Goal: Information Seeking & Learning: Learn about a topic

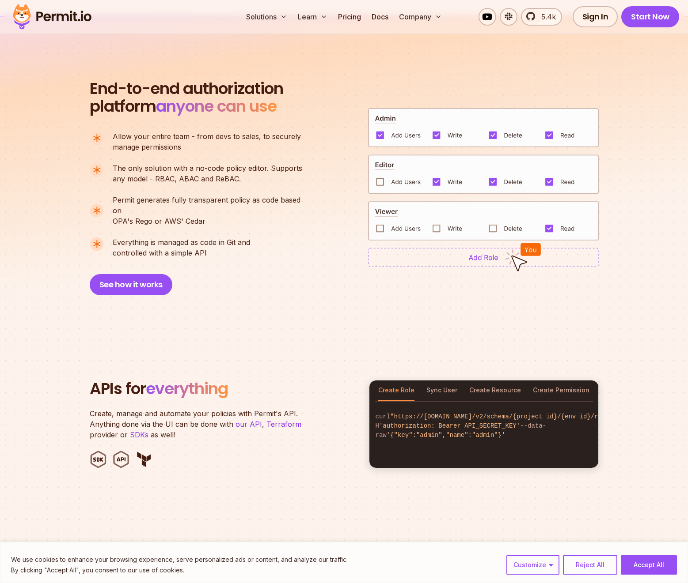
scroll to position [635, 0]
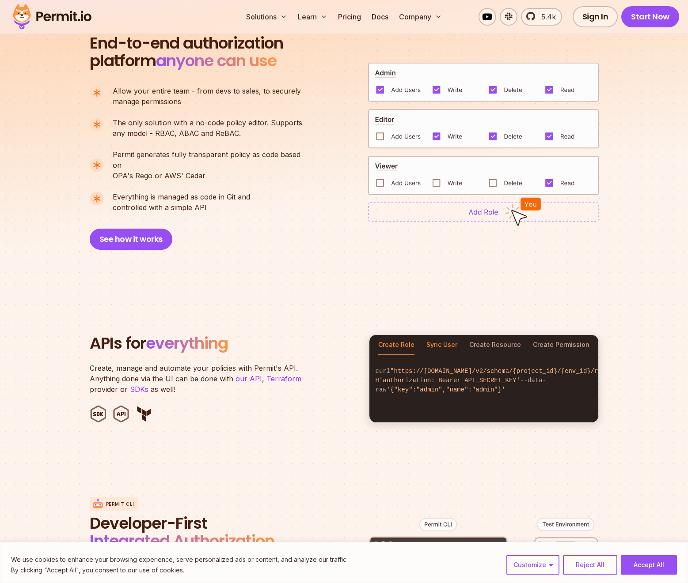
click at [438, 339] on button "Sync User" at bounding box center [441, 345] width 31 height 20
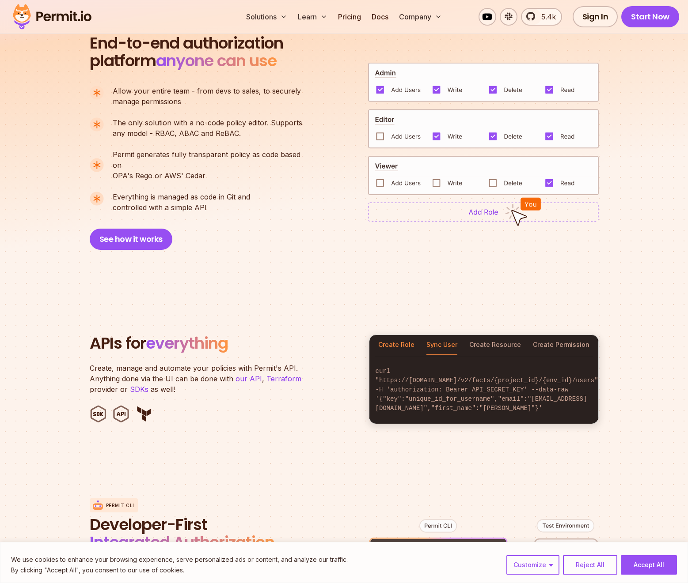
click at [399, 340] on button "Create Role" at bounding box center [396, 345] width 36 height 20
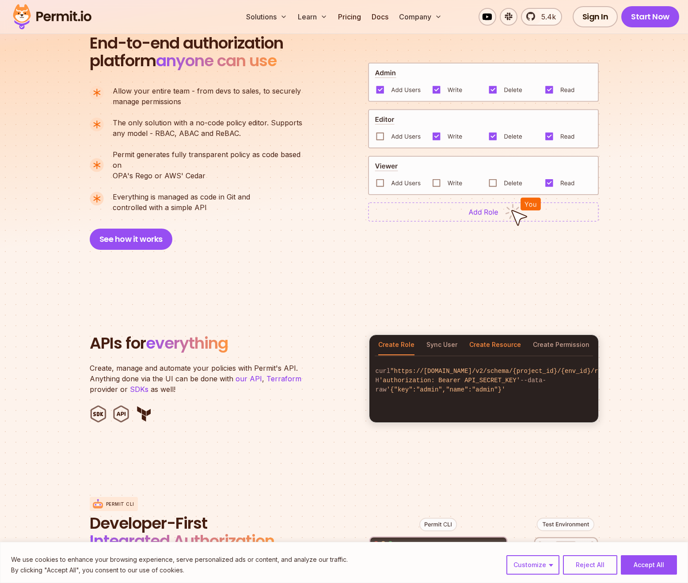
click at [484, 335] on button "Create Resource" at bounding box center [495, 345] width 52 height 20
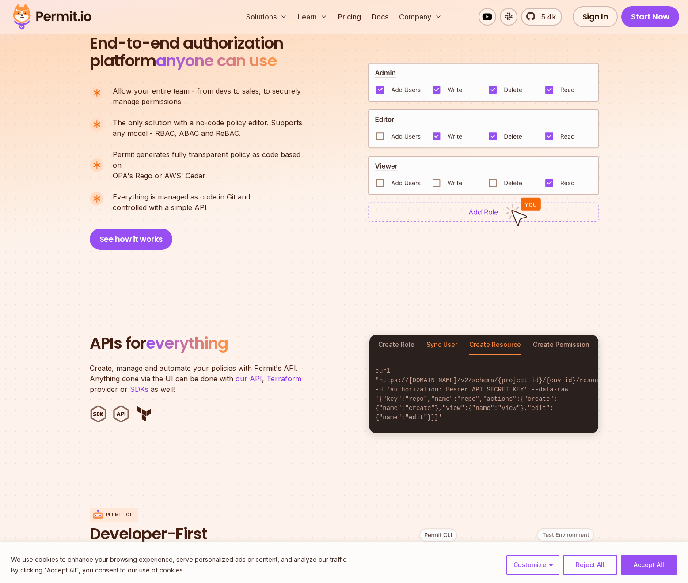
click at [435, 338] on button "Sync User" at bounding box center [441, 345] width 31 height 20
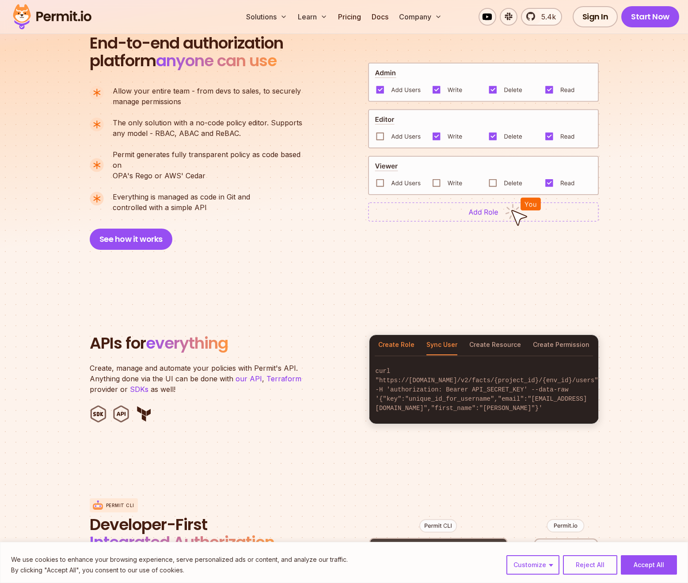
click at [394, 339] on button "Create Role" at bounding box center [396, 345] width 36 height 20
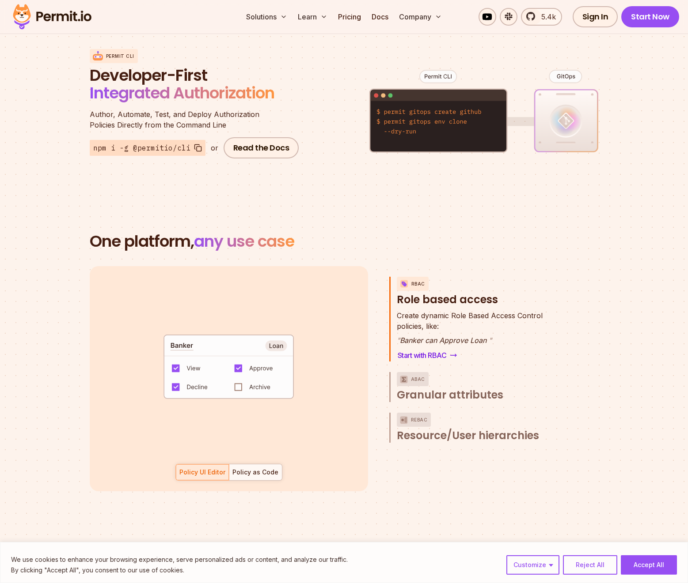
scroll to position [1170, 0]
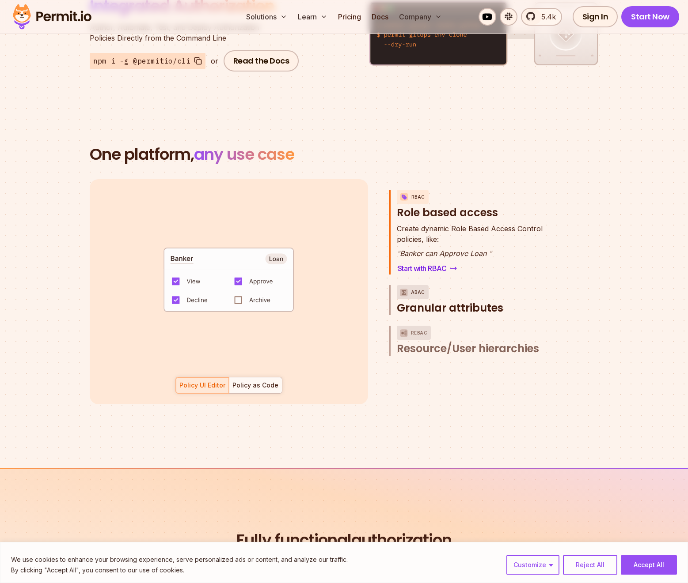
click at [453, 301] on span "Granular attributes" at bounding box center [450, 308] width 106 height 14
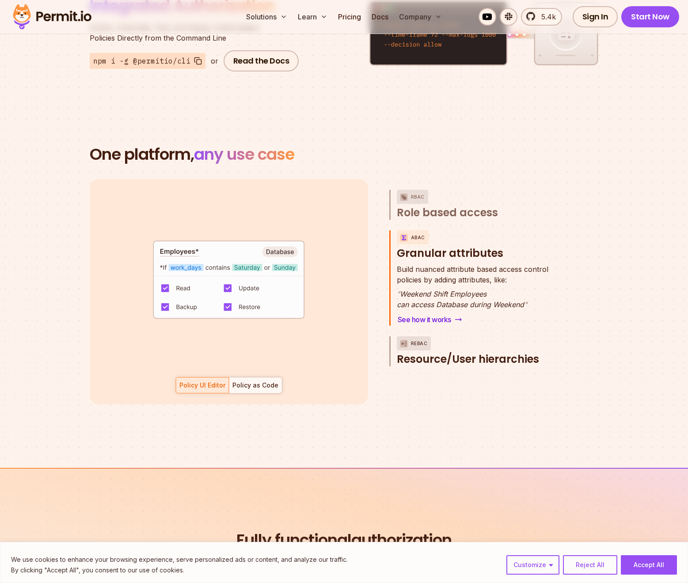
click at [417, 336] on p "ReBAC" at bounding box center [419, 343] width 17 height 14
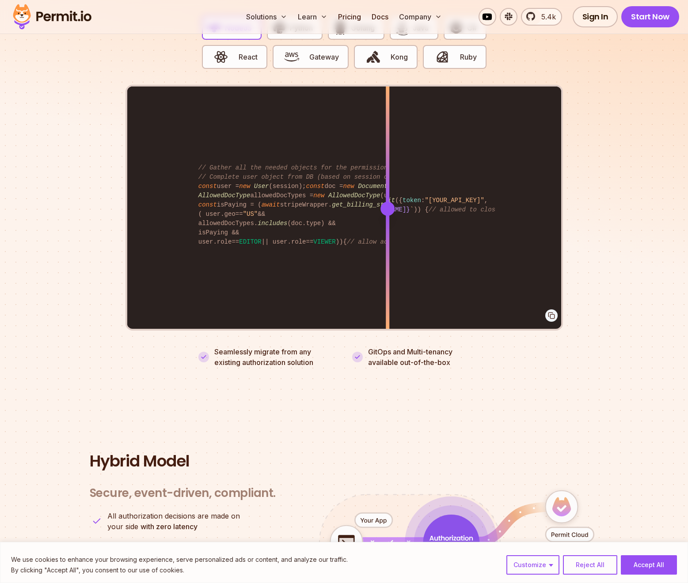
scroll to position [1784, 0]
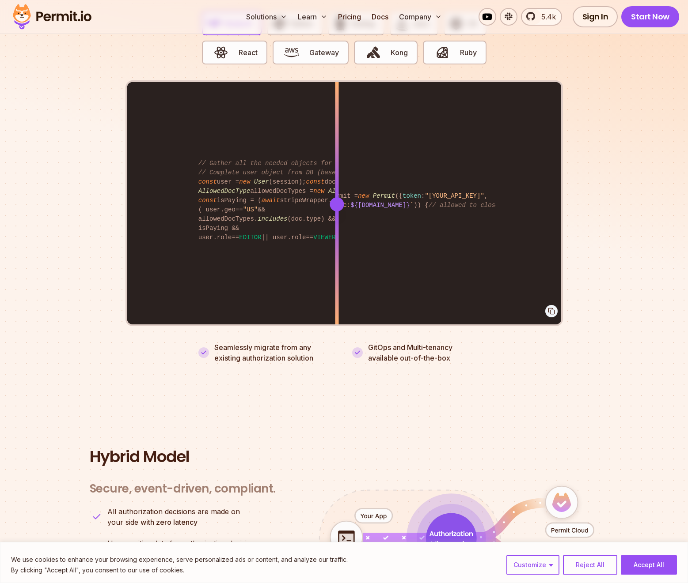
drag, startPoint x: 387, startPoint y: 189, endPoint x: 147, endPoint y: 185, distance: 240.7
click at [335, 185] on div at bounding box center [337, 204] width 4 height 244
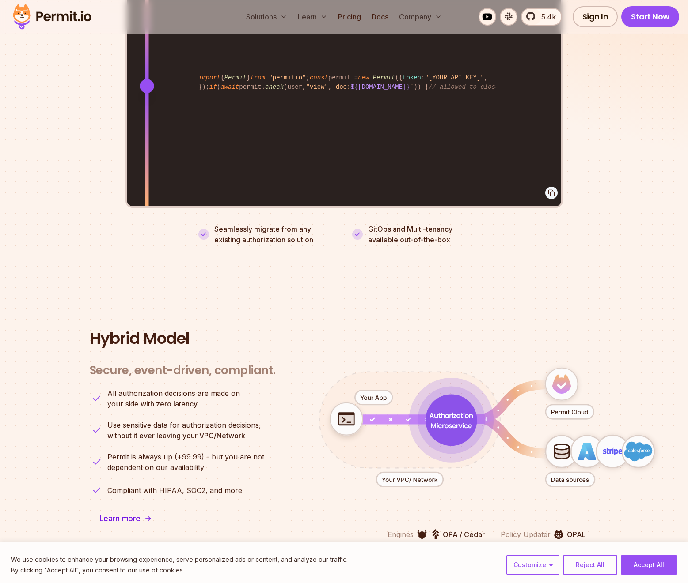
scroll to position [2038, 0]
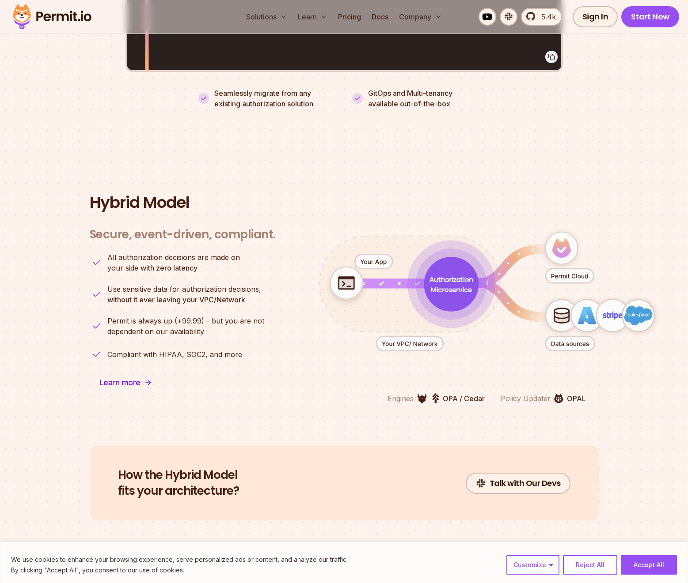
click at [455, 276] on icon "animation" at bounding box center [450, 284] width 55 height 55
click at [449, 277] on icon "animation" at bounding box center [450, 284] width 55 height 55
click at [443, 279] on icon "animation" at bounding box center [451, 284] width 56 height 56
click at [560, 268] on g "animation" at bounding box center [568, 275] width 49 height 15
click at [575, 269] on icon "animation" at bounding box center [569, 276] width 48 height 15
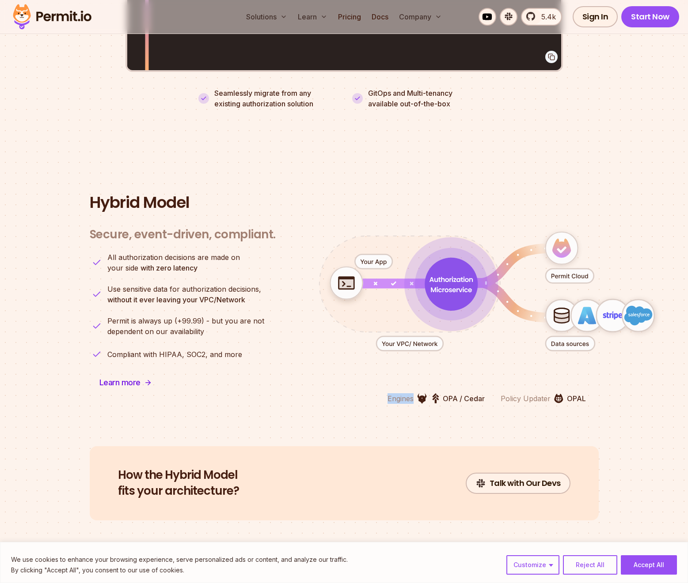
click at [575, 269] on icon "animation" at bounding box center [569, 276] width 48 height 15
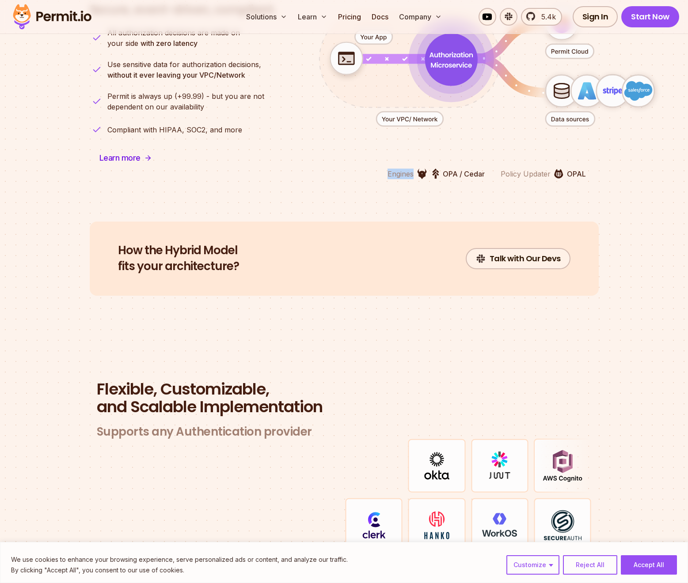
scroll to position [2261, 0]
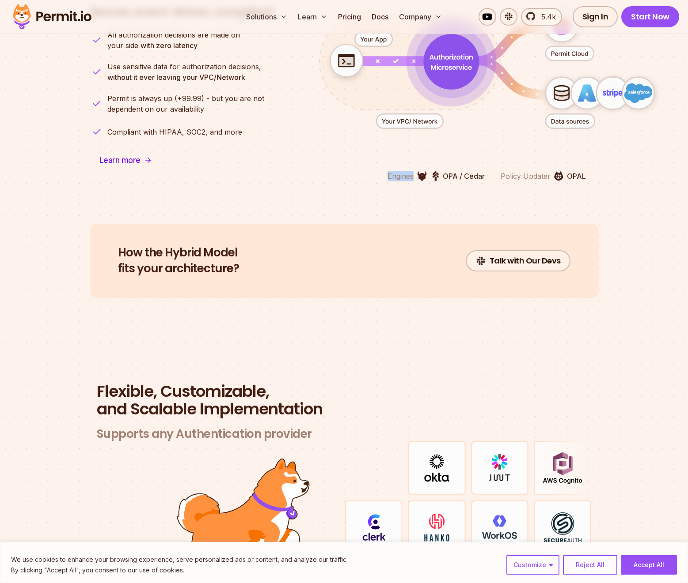
drag, startPoint x: 426, startPoint y: 170, endPoint x: 436, endPoint y: 162, distance: 12.9
click at [426, 170] on img at bounding box center [422, 175] width 10 height 11
click at [397, 171] on p "Engines" at bounding box center [400, 176] width 26 height 11
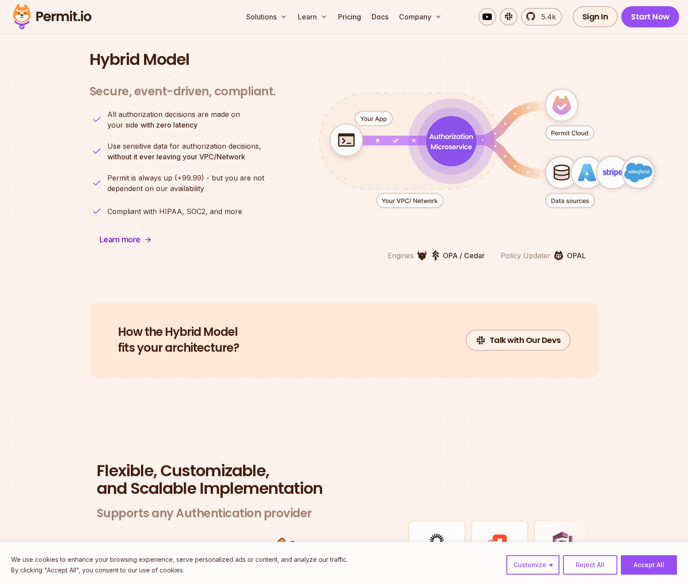
scroll to position [2017, 0]
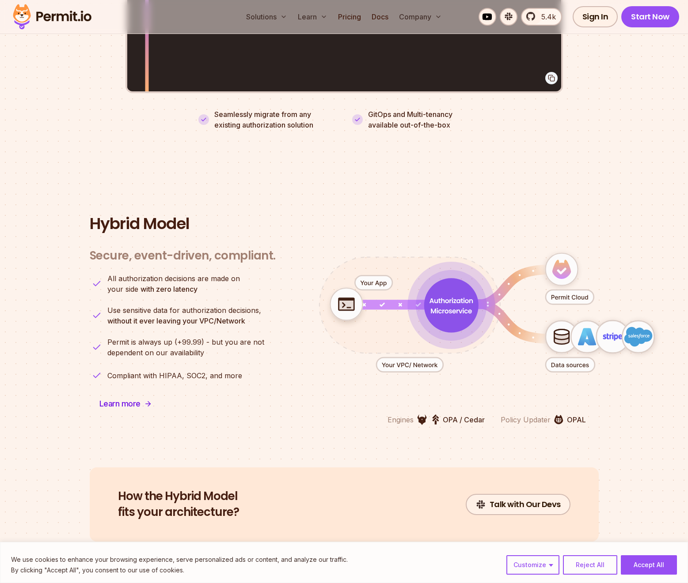
click at [460, 280] on icon "animation" at bounding box center [450, 306] width 54 height 54
click at [446, 322] on icon "animation" at bounding box center [451, 306] width 56 height 56
click at [455, 305] on icon "animation" at bounding box center [451, 306] width 56 height 56
click at [455, 305] on icon "animation" at bounding box center [450, 306] width 54 height 54
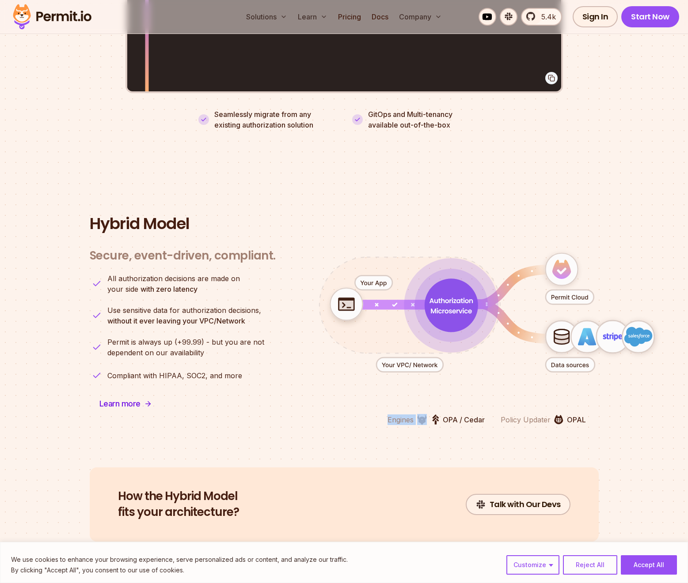
click at [455, 305] on icon "animation" at bounding box center [450, 305] width 53 height 53
click at [455, 305] on icon "animation" at bounding box center [450, 305] width 51 height 51
click at [455, 305] on icon "animation" at bounding box center [451, 305] width 50 height 50
click at [561, 307] on image "animation" at bounding box center [586, 337] width 61 height 61
click at [575, 290] on icon "animation" at bounding box center [569, 297] width 48 height 15
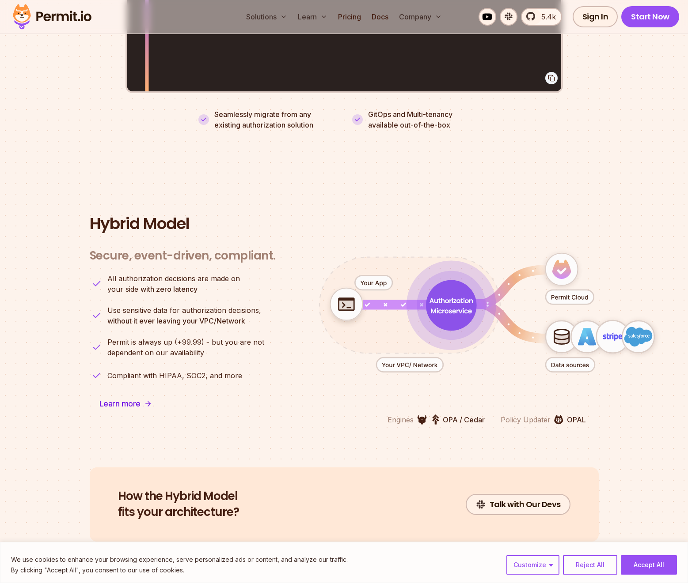
click at [577, 290] on icon "animation" at bounding box center [569, 297] width 48 height 15
click at [492, 304] on icon "animation" at bounding box center [523, 321] width 104 height 34
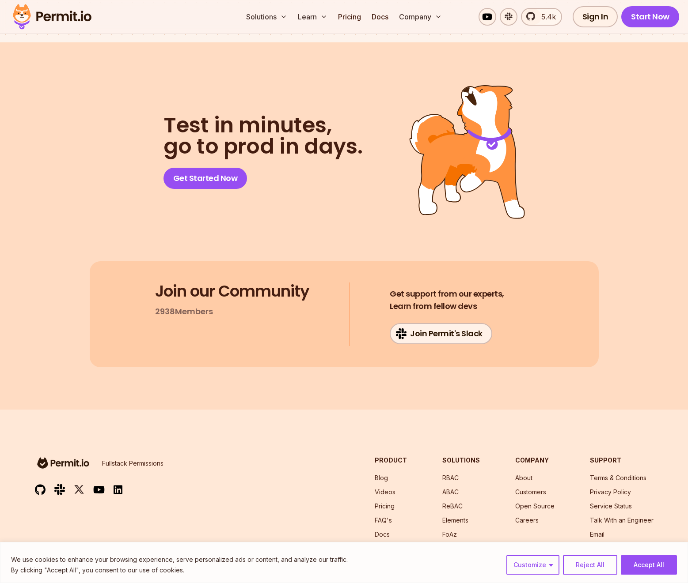
scroll to position [4549, 0]
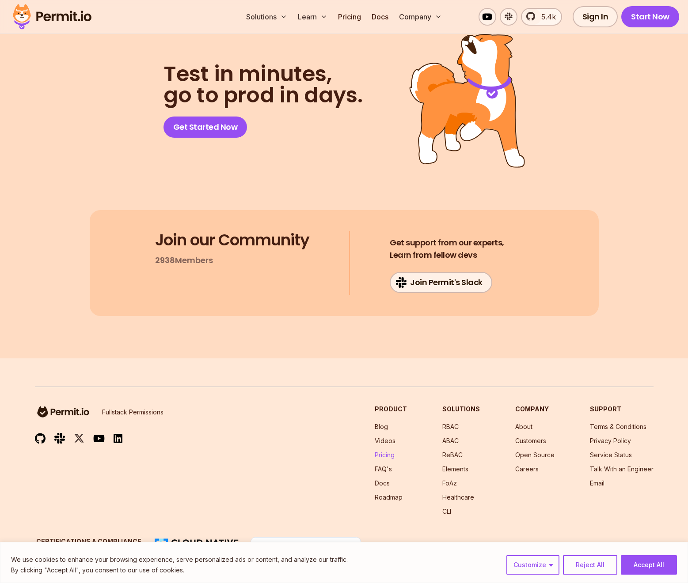
click at [388, 451] on link "Pricing" at bounding box center [384, 455] width 20 height 8
